Goal: Information Seeking & Learning: Learn about a topic

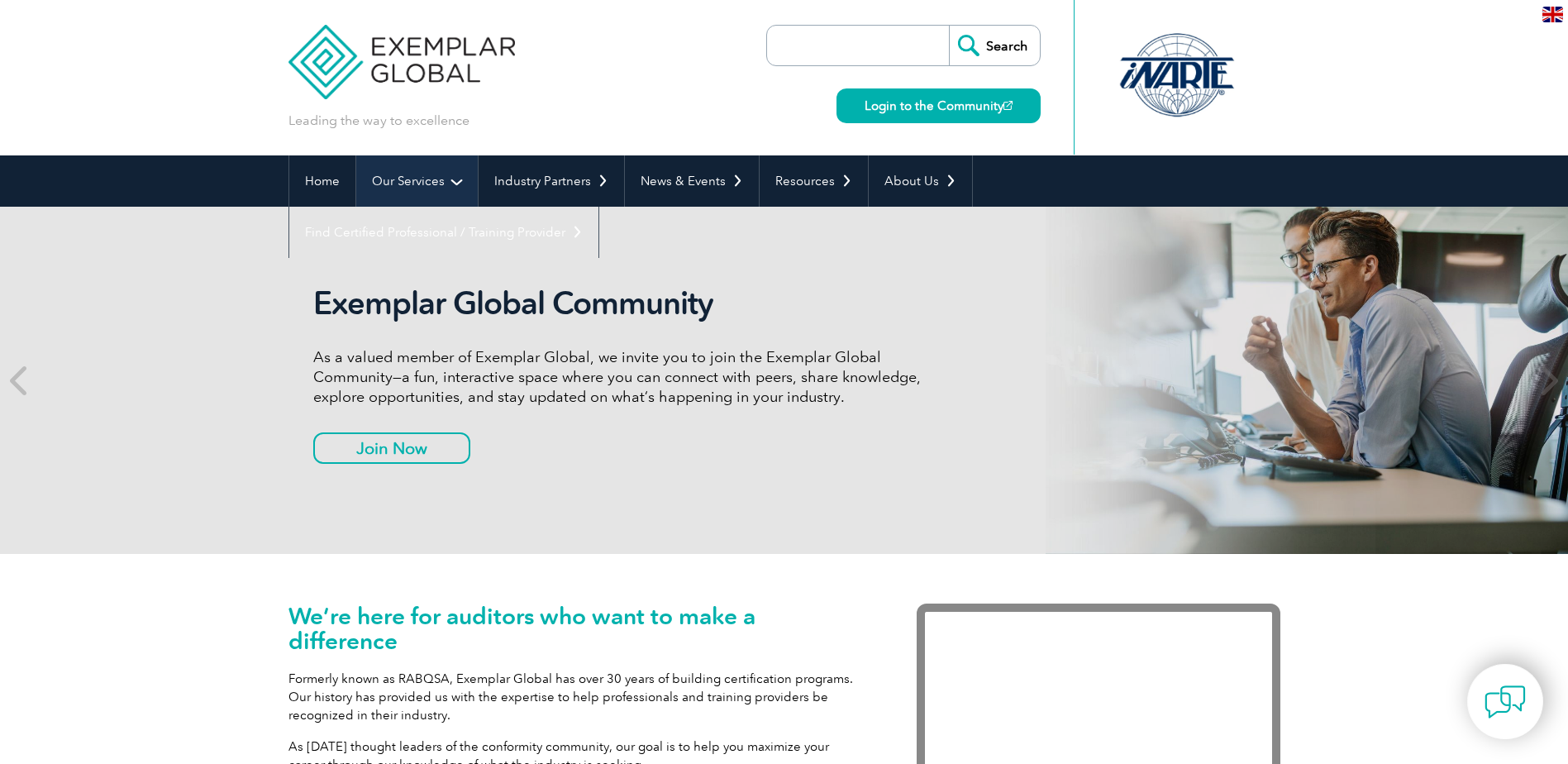
click at [455, 185] on link "Our Services" at bounding box center [417, 182] width 122 height 52
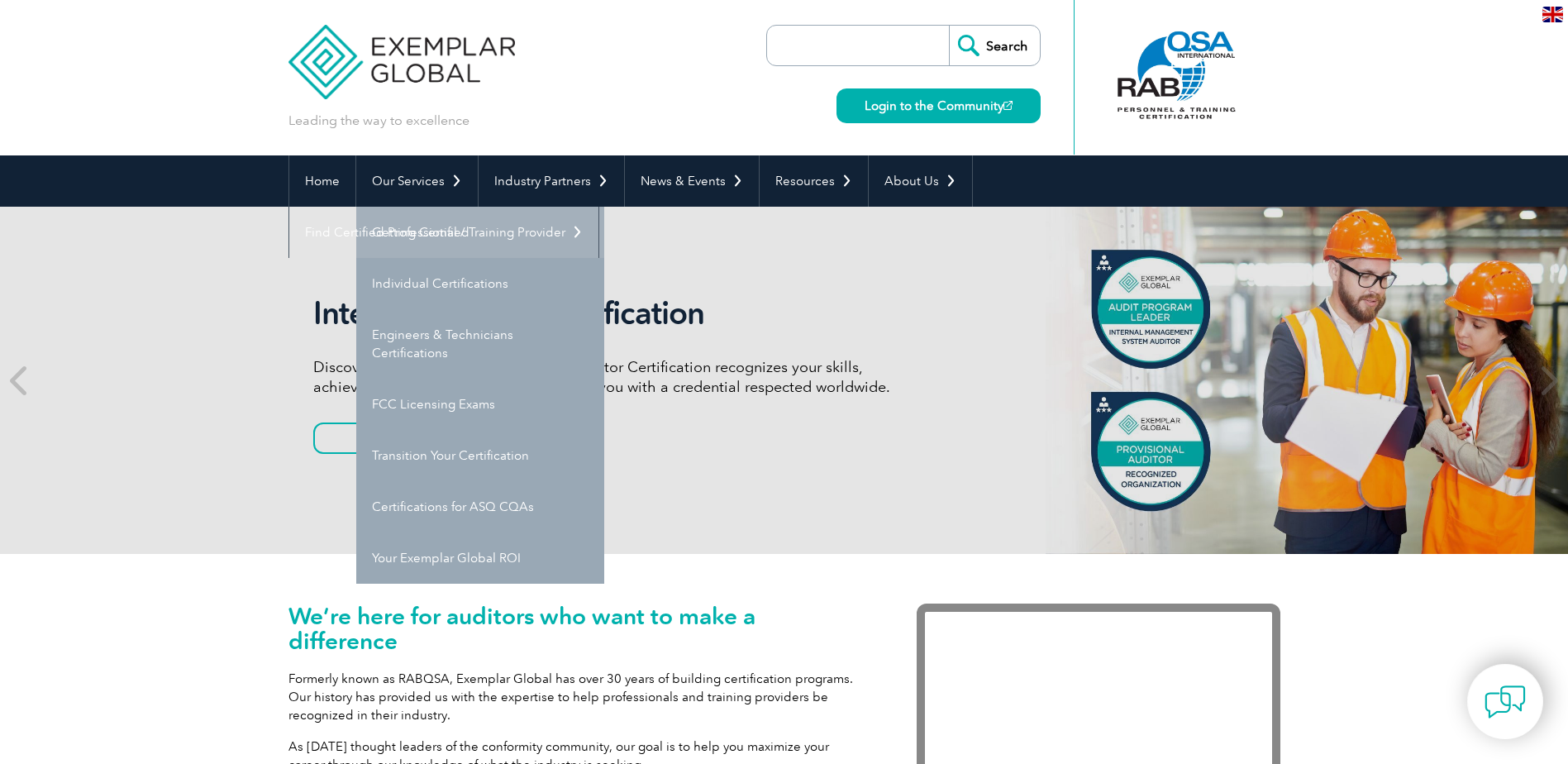
click at [425, 232] on link "Getting Certified" at bounding box center [480, 232] width 248 height 52
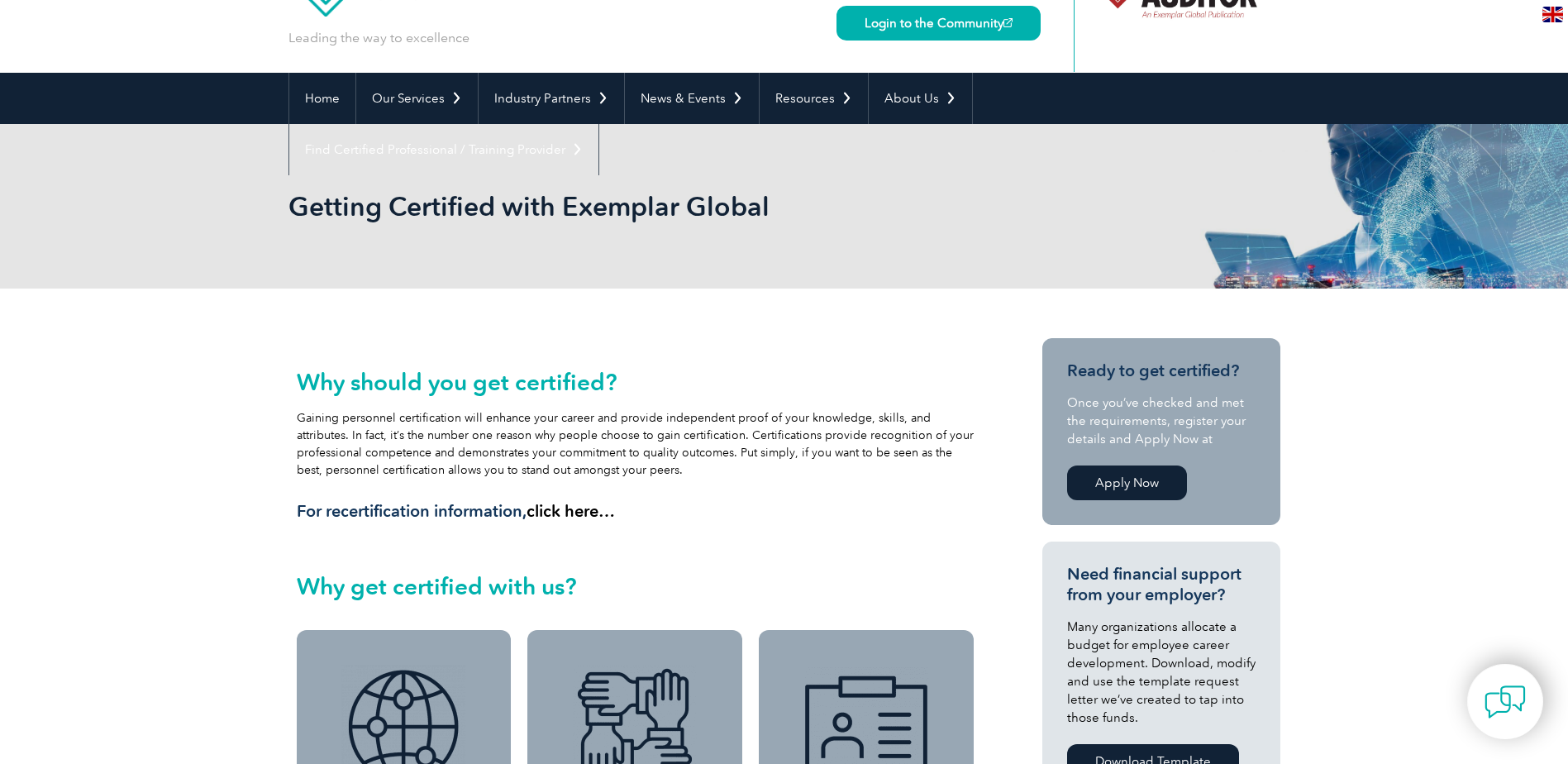
scroll to position [166, 0]
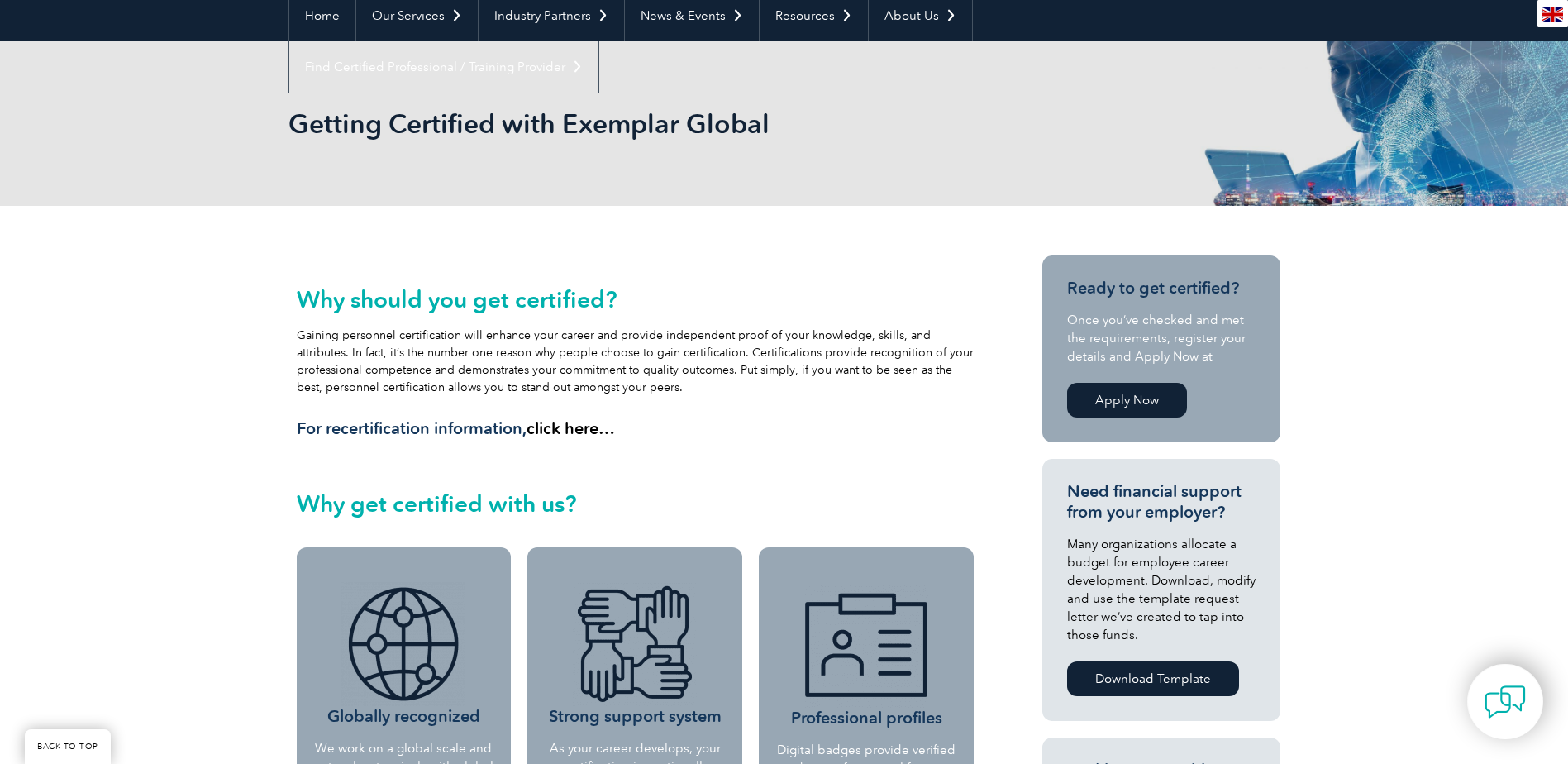
click at [585, 432] on link "click here…" at bounding box center [570, 428] width 88 height 20
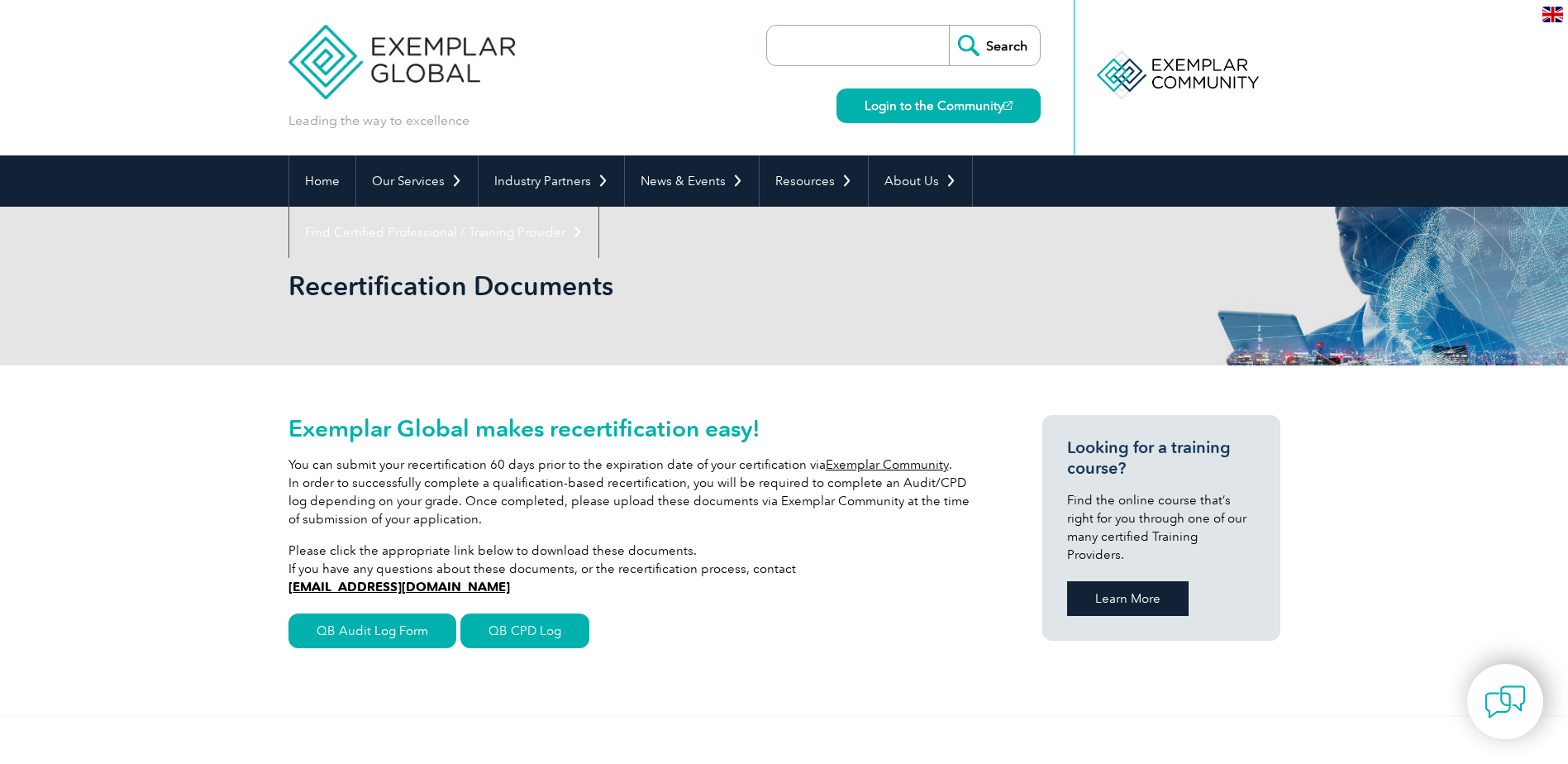
click at [1132, 582] on link "Learn More" at bounding box center [1127, 599] width 122 height 35
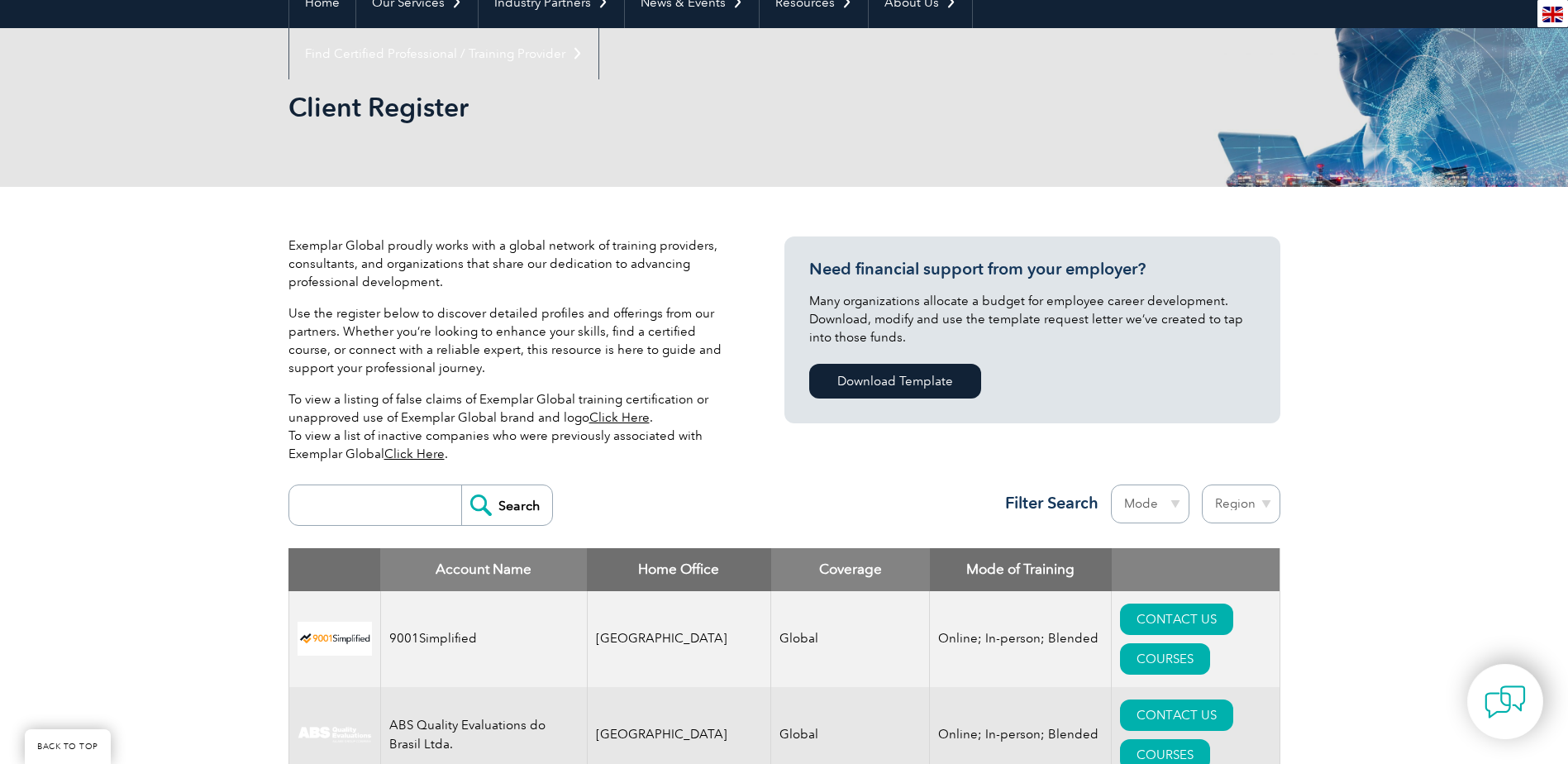
scroll to position [166, 0]
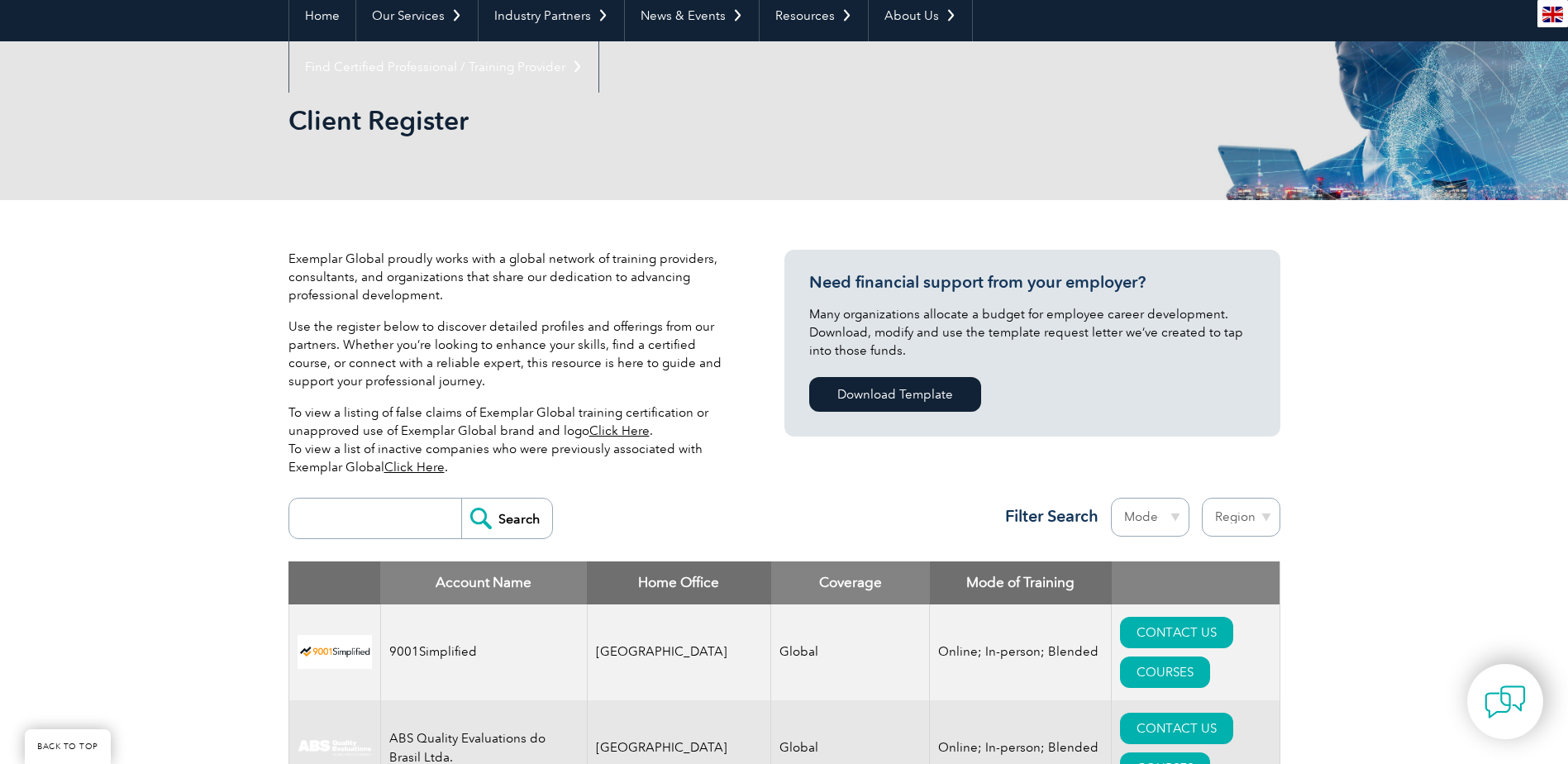
click at [360, 529] on input "search" at bounding box center [379, 519] width 164 height 40
type input "auditor"
click at [507, 522] on input "Search" at bounding box center [506, 519] width 91 height 40
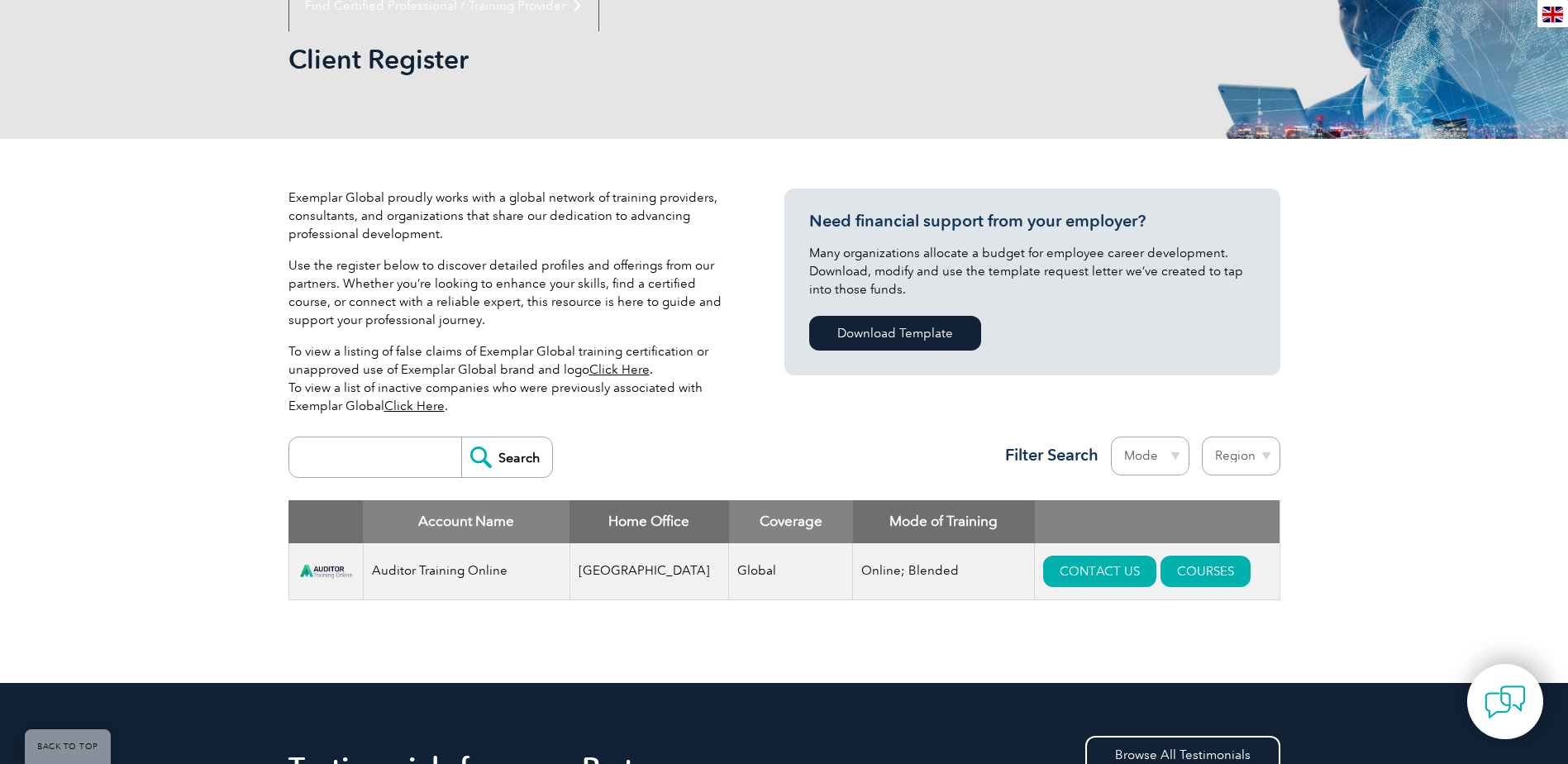
scroll to position [248, 0]
